Goal: Complete application form

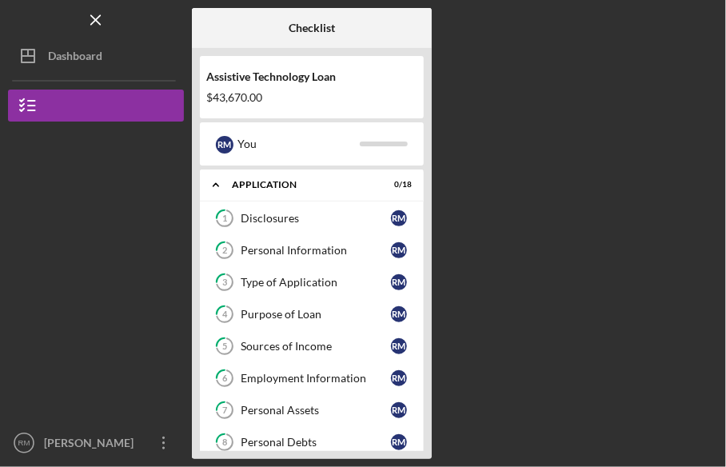
click at [574, 228] on div "Checklist Assistive Technology Loan $43,670.00 R M You Icon/Expander Applicatio…" at bounding box center [455, 233] width 526 height 451
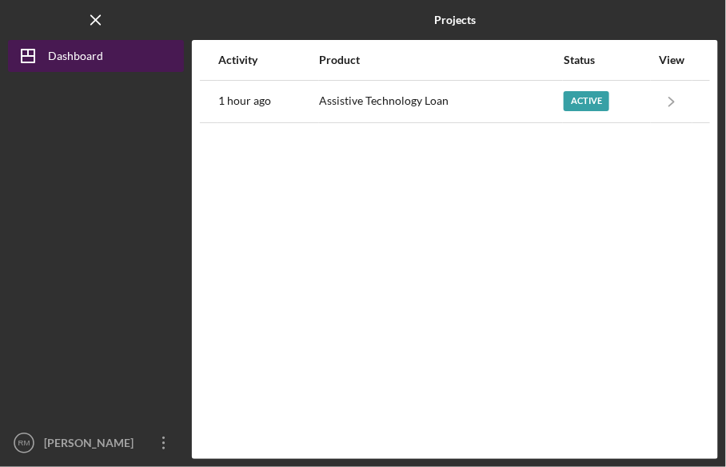
click at [69, 56] on div "Dashboard" at bounding box center [75, 58] width 55 height 36
click at [28, 53] on line "button" at bounding box center [28, 53] width 0 height 6
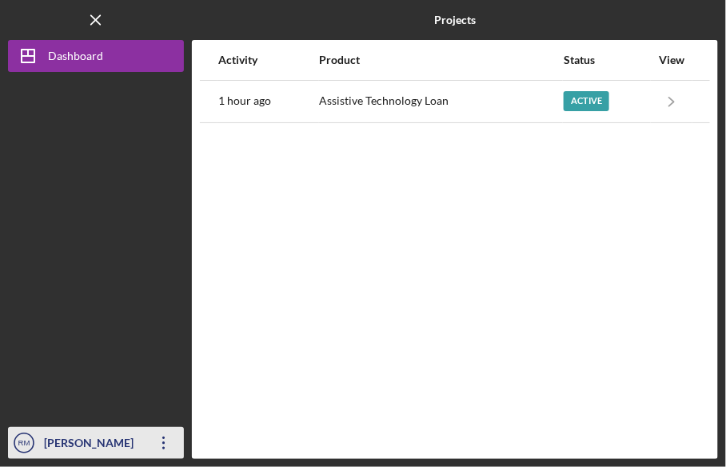
click at [40, 444] on div "[PERSON_NAME]" at bounding box center [92, 445] width 104 height 36
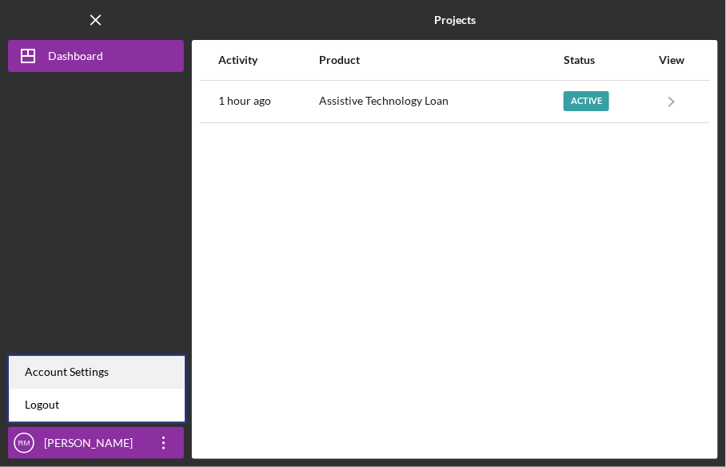
click at [86, 377] on div "Account Settings" at bounding box center [97, 372] width 176 height 33
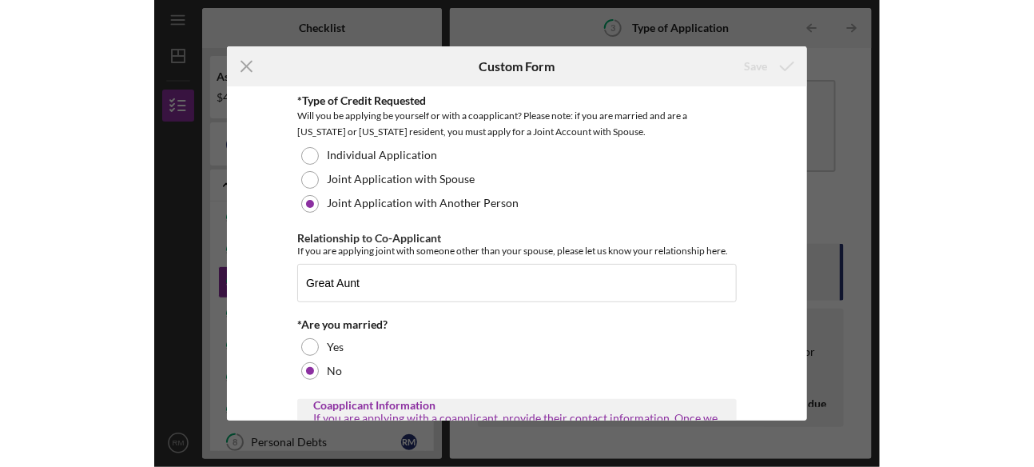
scroll to position [2, 0]
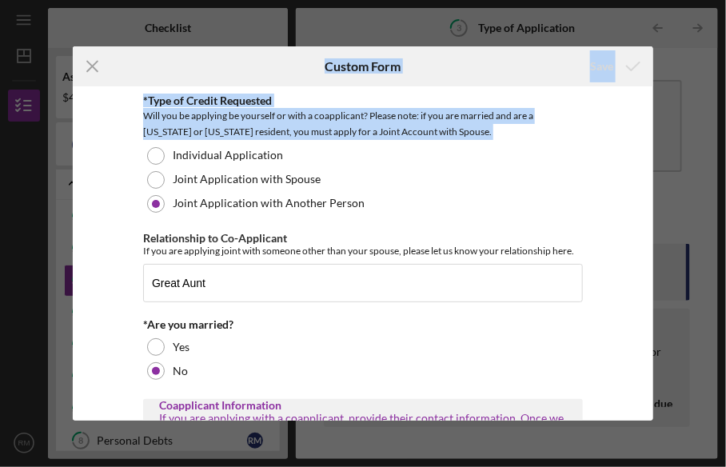
drag, startPoint x: 94, startPoint y: 68, endPoint x: 94, endPoint y: 142, distance: 73.5
click at [94, 142] on form "Icon/Menu Close Custom Form Save *Type of Credit Requested Will you be applying…" at bounding box center [363, 232] width 580 height 373
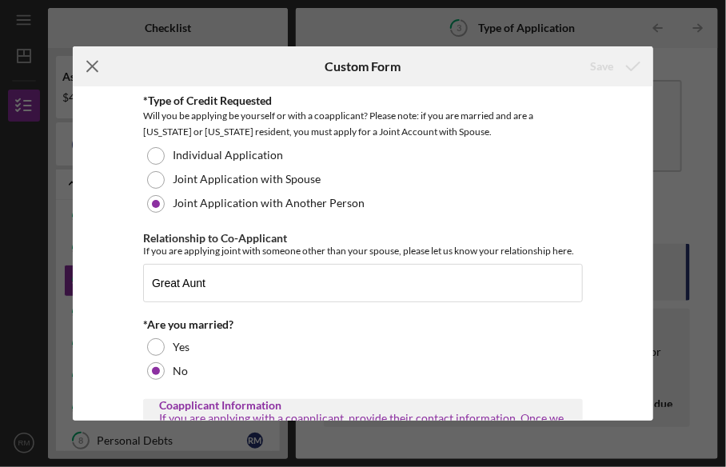
drag, startPoint x: 94, startPoint y: 142, endPoint x: 91, endPoint y: 66, distance: 76.0
click at [91, 66] on line at bounding box center [92, 67] width 10 height 10
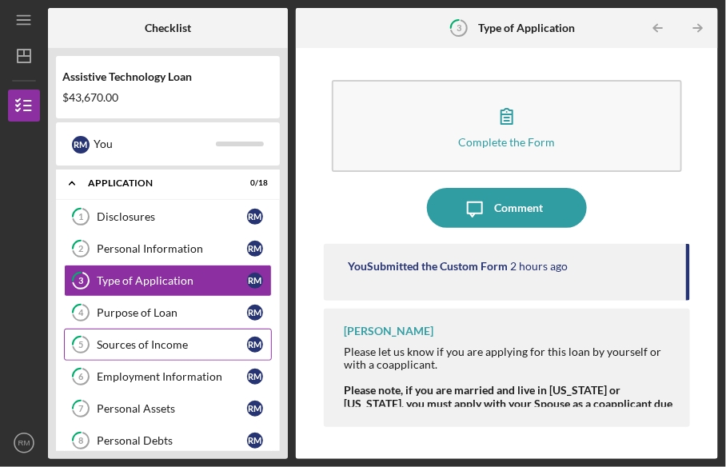
click at [185, 346] on div "Sources of Income" at bounding box center [172, 344] width 150 height 13
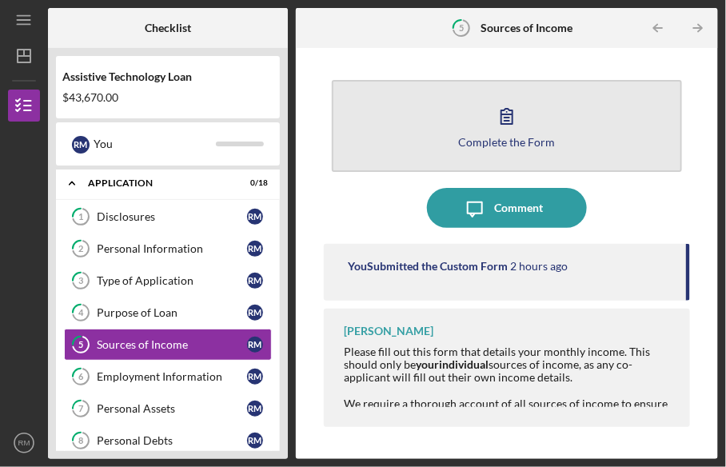
click at [597, 162] on button "Complete the Form Form" at bounding box center [506, 126] width 349 height 92
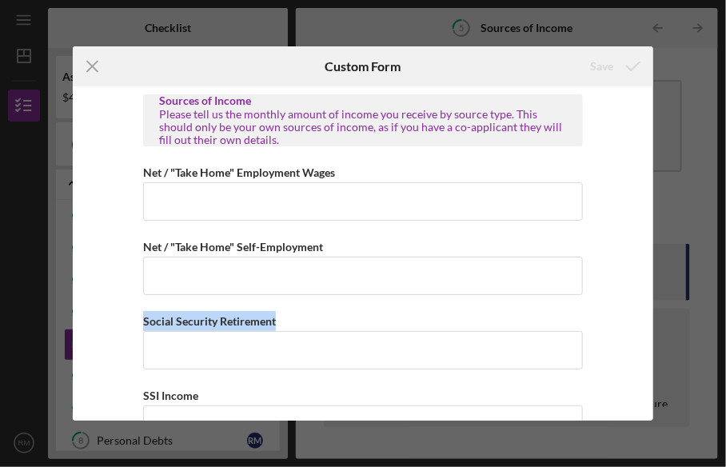
drag, startPoint x: 685, startPoint y: 265, endPoint x: 697, endPoint y: 360, distance: 95.9
click at [697, 360] on div "Icon/Menu Close Custom Form Save Sources of Income Please tell us the monthly a…" at bounding box center [363, 233] width 726 height 467
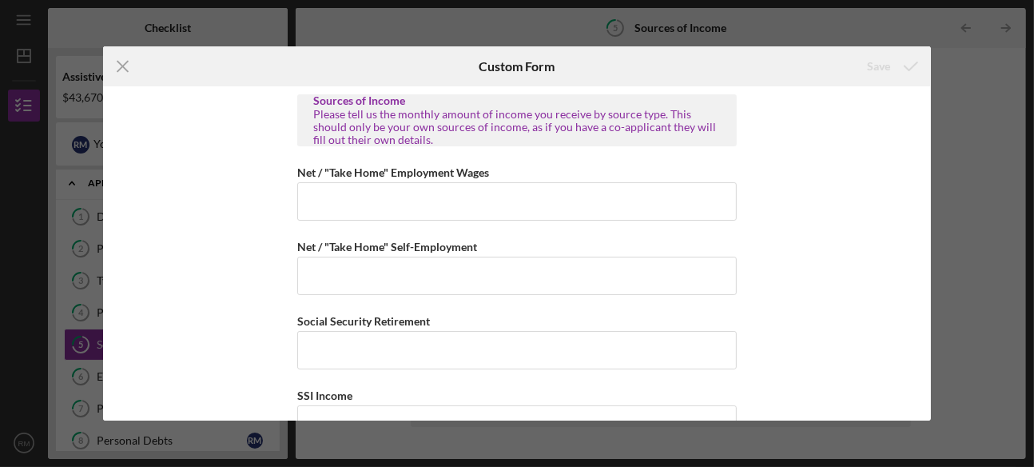
click at [181, 112] on div "Sources of Income Please tell us the monthly amount of income you receive by so…" at bounding box center [516, 252] width 827 height 333
